Goal: Task Accomplishment & Management: Complete application form

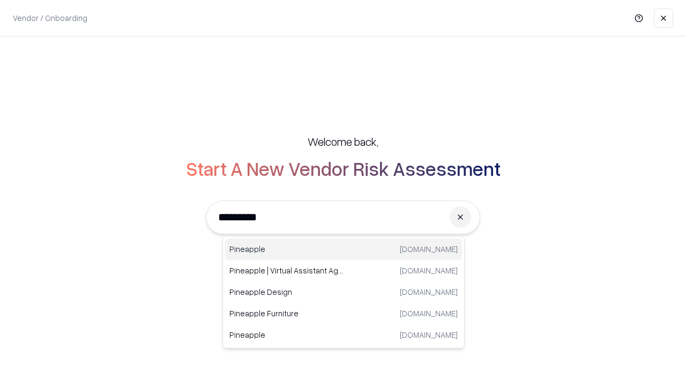
click at [344, 249] on div "Pineapple [DOMAIN_NAME]" at bounding box center [343, 249] width 237 height 21
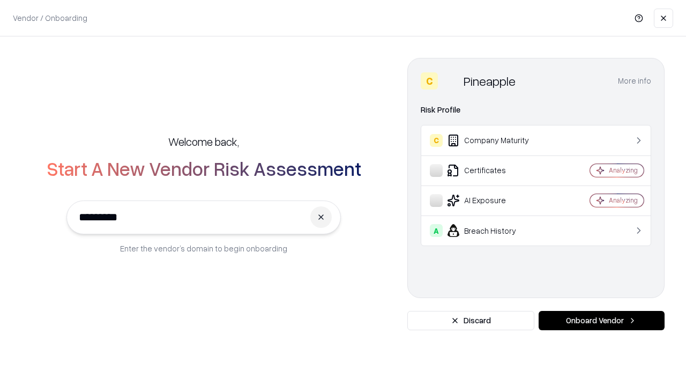
type input "*********"
click at [602, 321] on button "Onboard Vendor" at bounding box center [602, 320] width 126 height 19
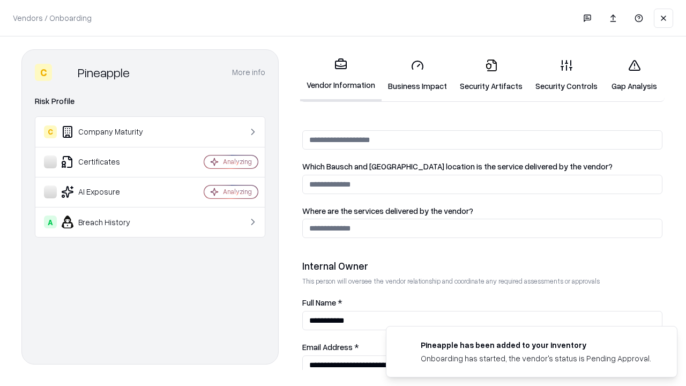
scroll to position [556, 0]
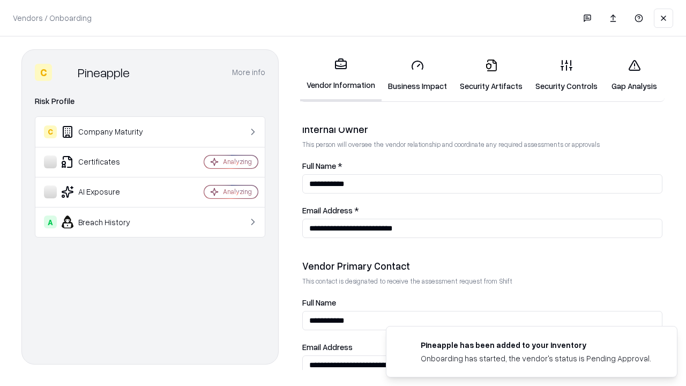
click at [418, 75] on link "Business Impact" at bounding box center [418, 75] width 72 height 50
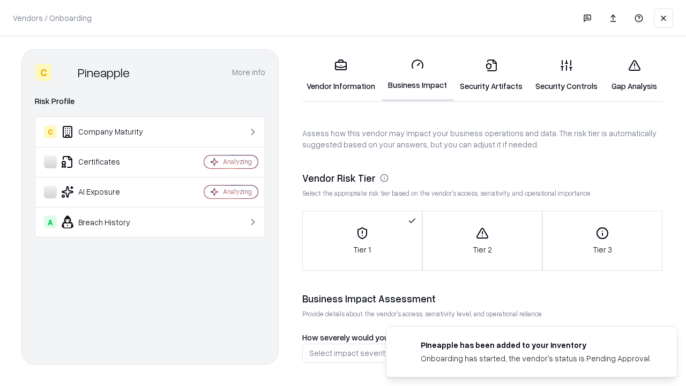
click at [491, 75] on link "Security Artifacts" at bounding box center [492, 75] width 76 height 50
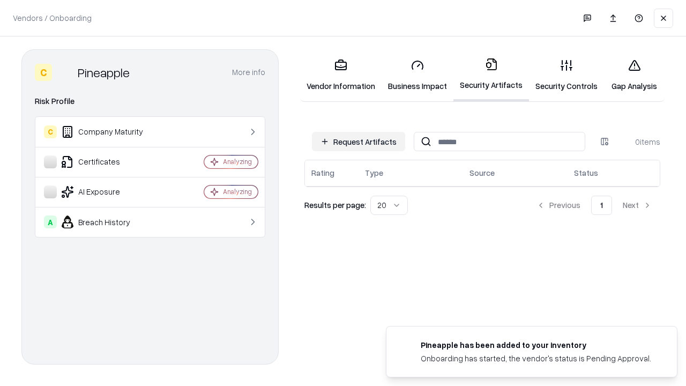
click at [359, 142] on button "Request Artifacts" at bounding box center [358, 141] width 93 height 19
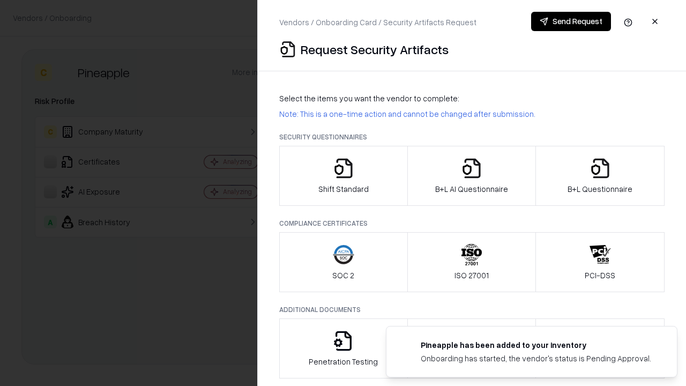
click at [343, 176] on icon "button" at bounding box center [343, 168] width 21 height 21
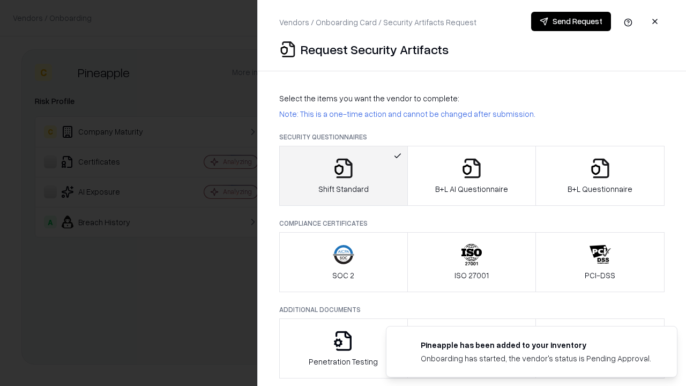
click at [571, 21] on button "Send Request" at bounding box center [571, 21] width 80 height 19
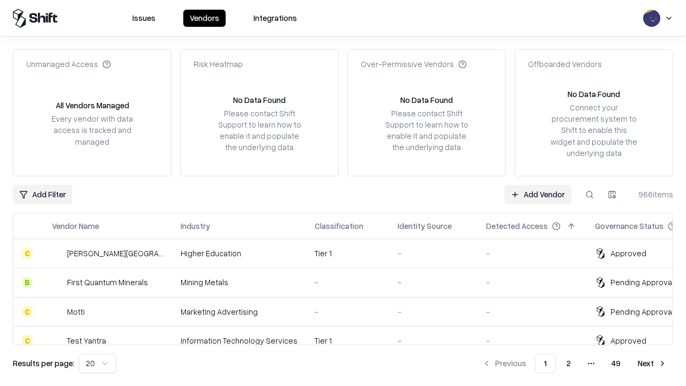
click at [590, 194] on button at bounding box center [589, 194] width 19 height 19
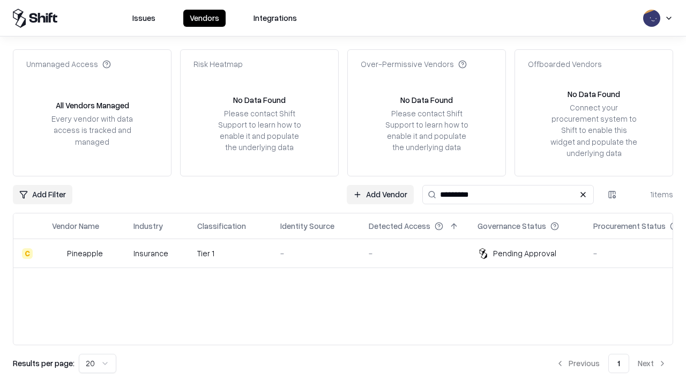
type input "*********"
click at [350, 253] on div "-" at bounding box center [315, 253] width 71 height 11
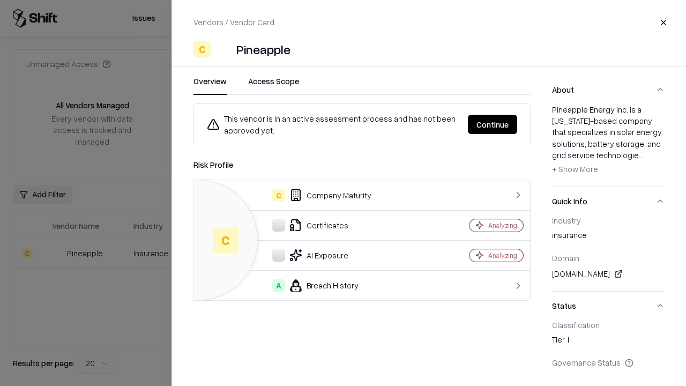
click at [493, 124] on button "Continue" at bounding box center [492, 124] width 49 height 19
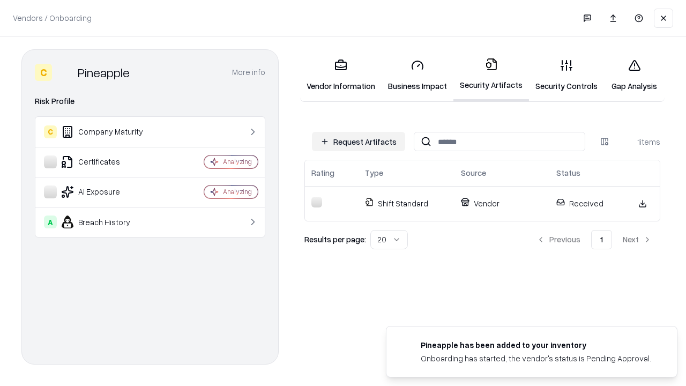
click at [634, 75] on link "Gap Analysis" at bounding box center [634, 75] width 61 height 50
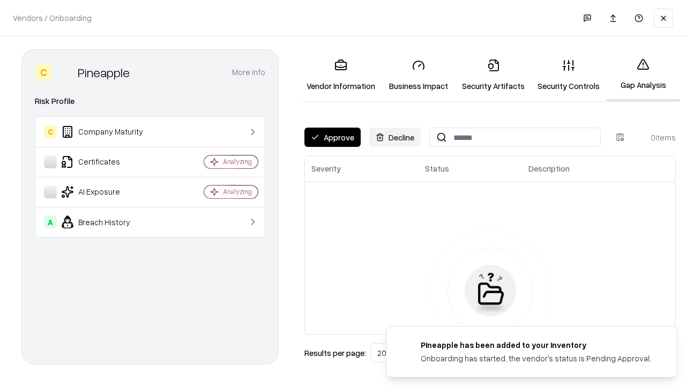
click at [332, 137] on button "Approve" at bounding box center [333, 137] width 56 height 19
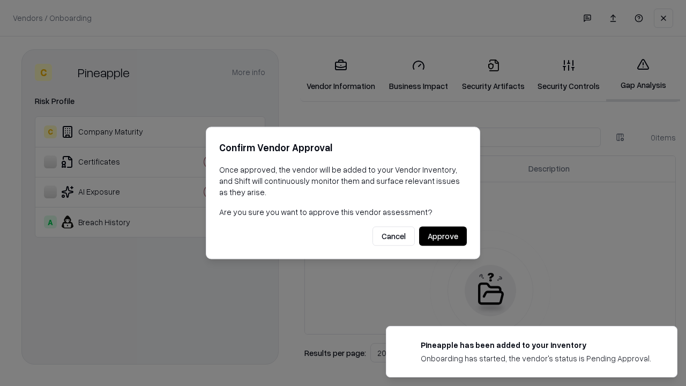
click at [443, 236] on button "Approve" at bounding box center [443, 236] width 48 height 19
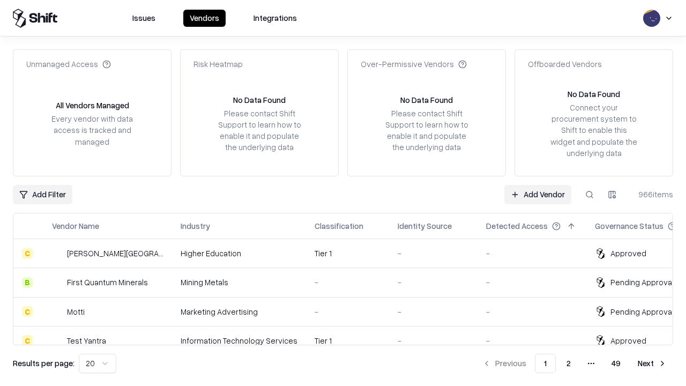
type input "*********"
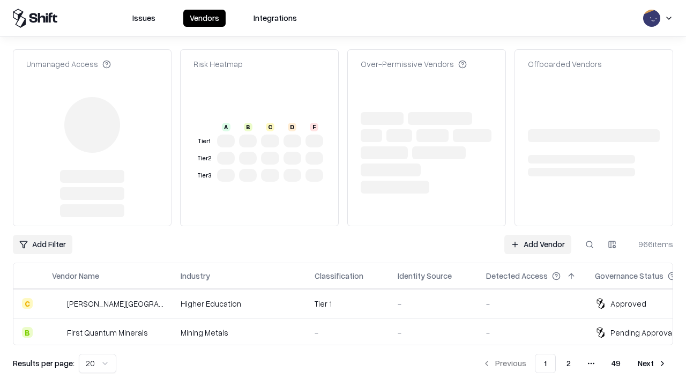
click at [538, 235] on link "Add Vendor" at bounding box center [538, 244] width 67 height 19
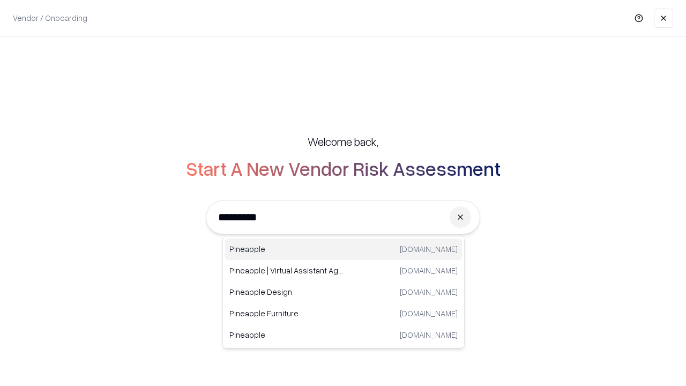
click at [344, 249] on div "Pineapple [DOMAIN_NAME]" at bounding box center [343, 249] width 237 height 21
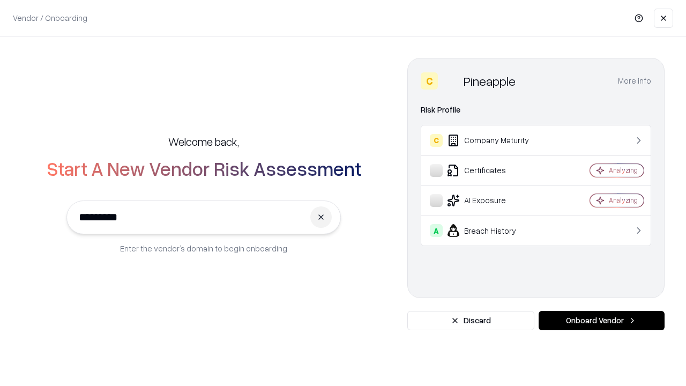
type input "*********"
click at [602, 321] on button "Onboard Vendor" at bounding box center [602, 320] width 126 height 19
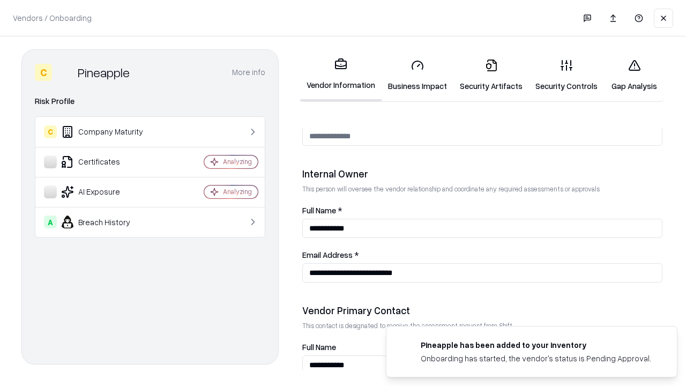
scroll to position [556, 0]
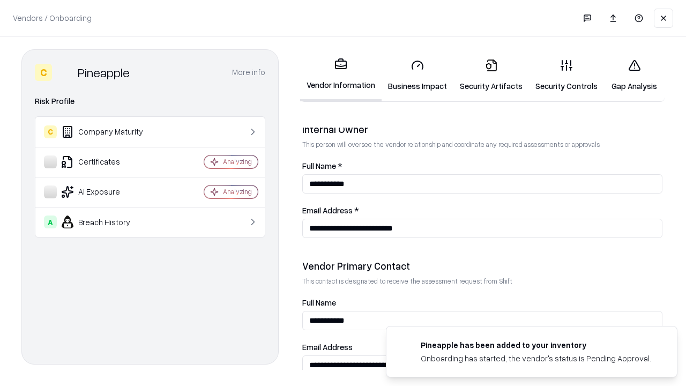
click at [634, 75] on link "Gap Analysis" at bounding box center [634, 75] width 61 height 50
